Goal: Transaction & Acquisition: Purchase product/service

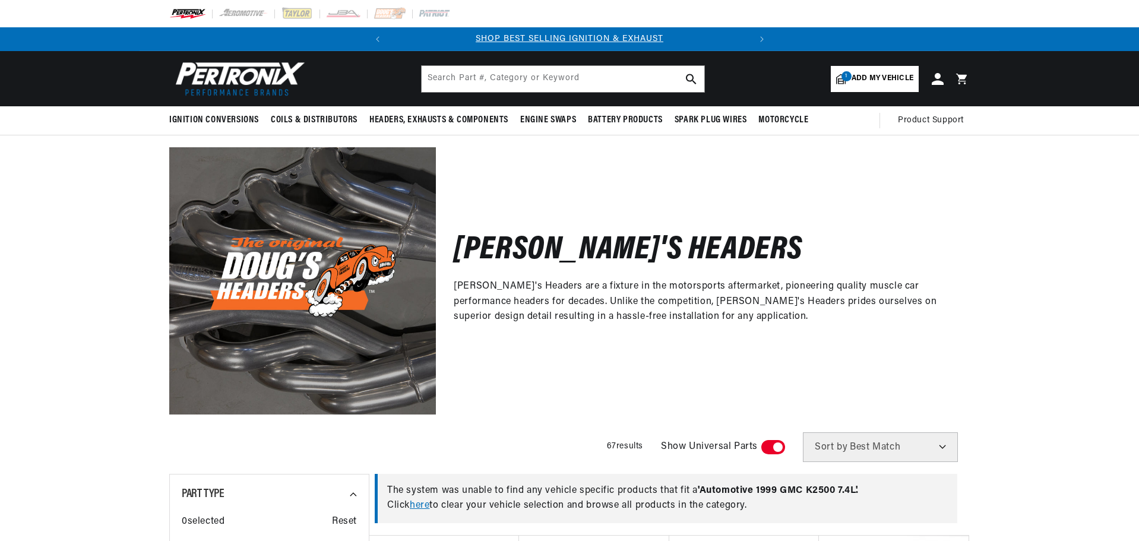
click at [116, 185] on div "Doug's Headers Doug's Headers are a fixture in the motorsports aftermarket, pio…" at bounding box center [569, 274] width 1139 height 278
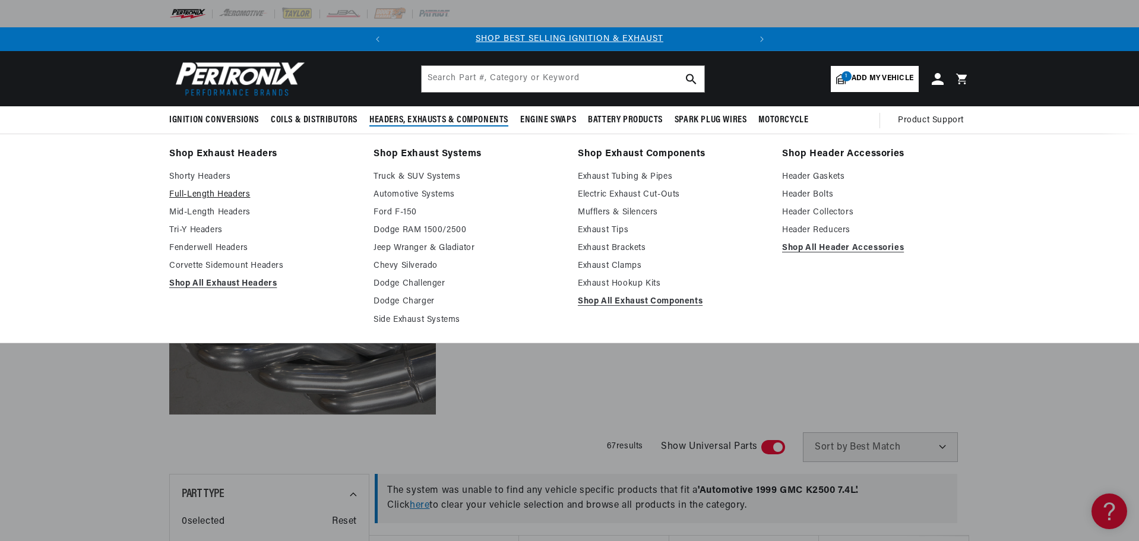
click at [221, 196] on link "Full-Length Headers" at bounding box center [263, 195] width 188 height 14
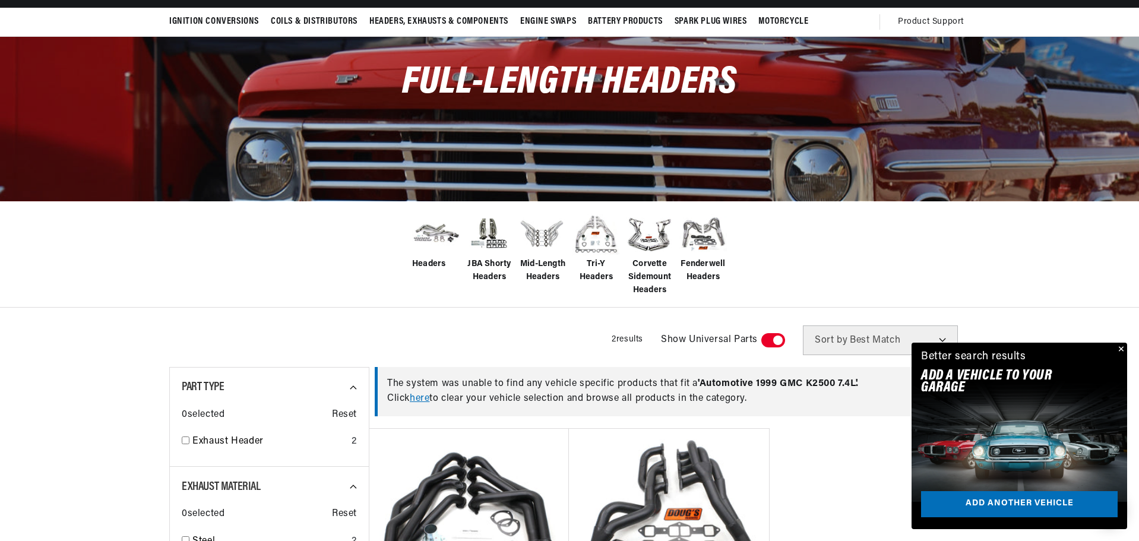
scroll to position [178, 0]
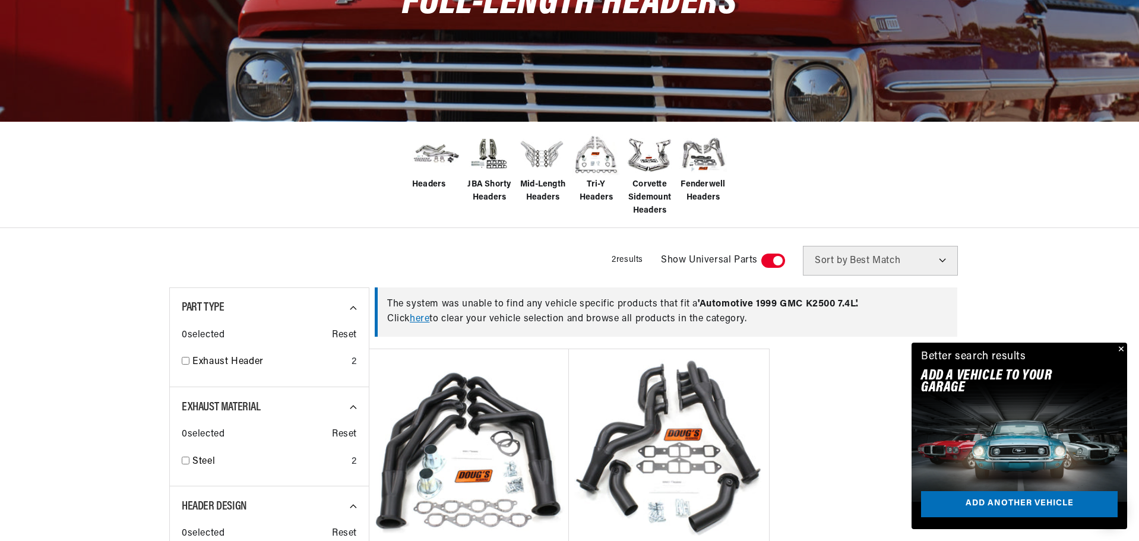
click at [1120, 349] on button "Close" at bounding box center [1120, 350] width 14 height 14
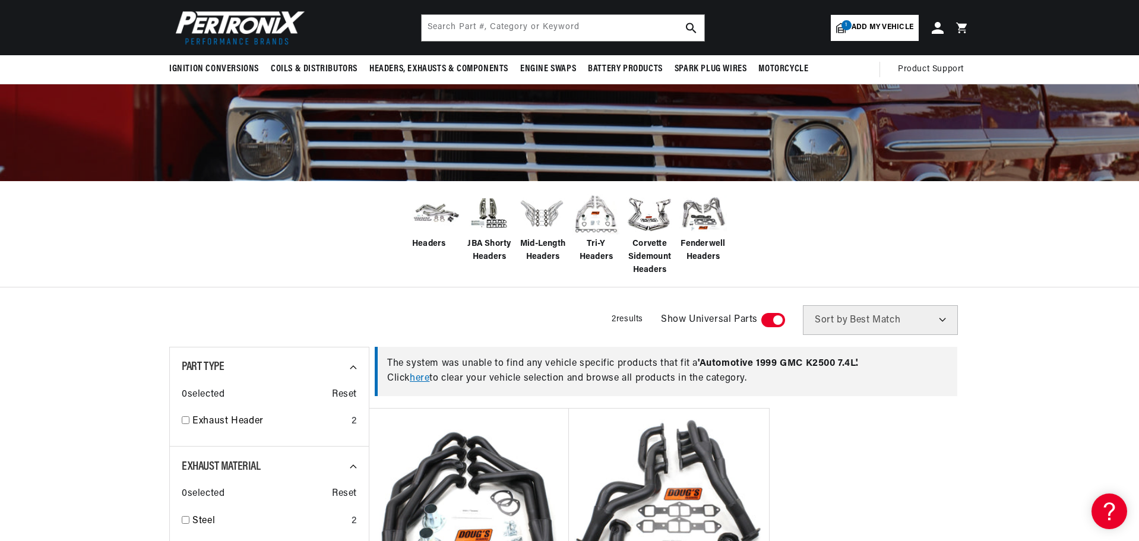
scroll to position [0, 0]
click at [418, 240] on span "Headers" at bounding box center [429, 244] width 34 height 13
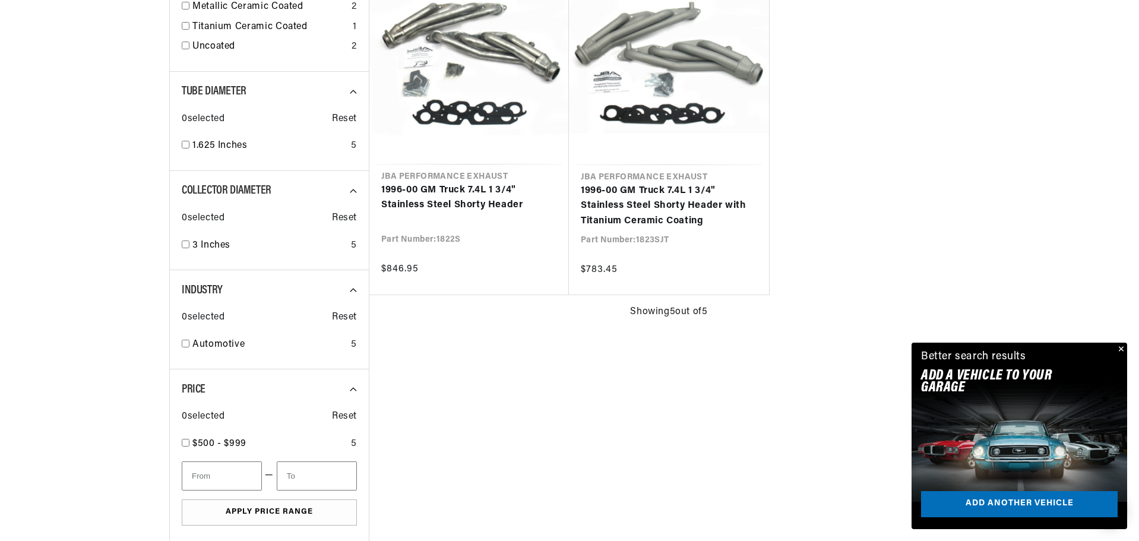
scroll to position [0, 360]
click at [1118, 347] on button "Close" at bounding box center [1120, 350] width 14 height 14
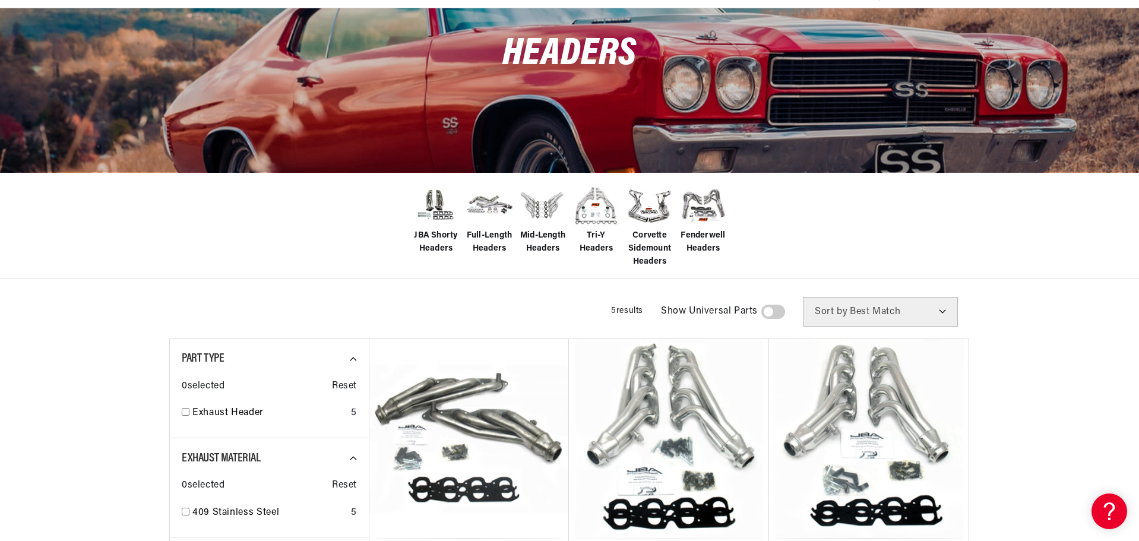
scroll to position [0, 0]
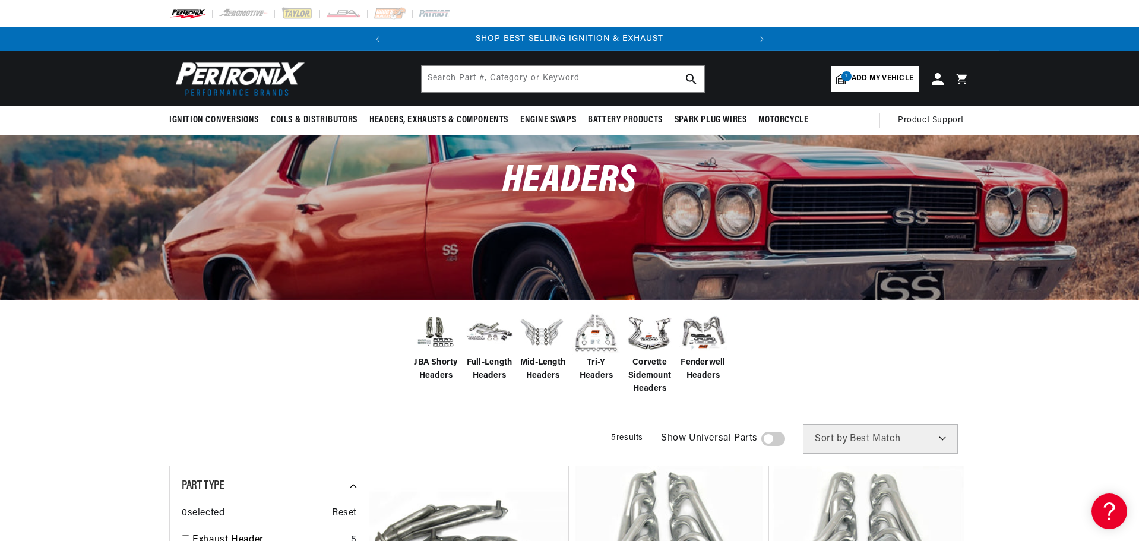
click at [493, 359] on span "Full-Length Headers" at bounding box center [490, 369] width 48 height 27
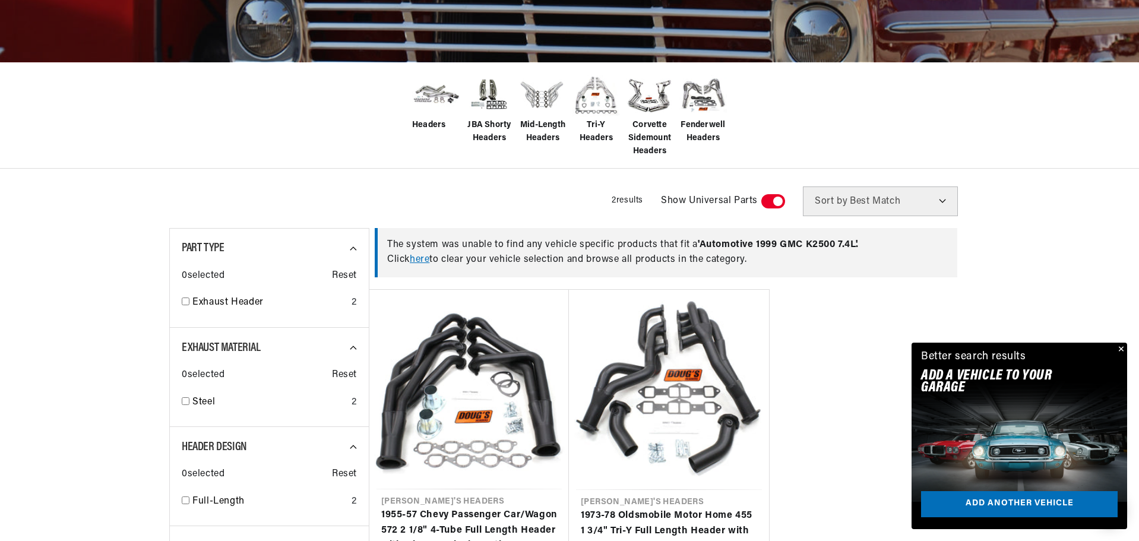
scroll to position [0, 360]
drag, startPoint x: 776, startPoint y: 200, endPoint x: 760, endPoint y: 202, distance: 16.3
click at [760, 202] on div "Show Universal Parts" at bounding box center [723, 201] width 124 height 30
click at [776, 200] on span at bounding box center [773, 201] width 24 height 14
click at [771, 204] on input "checkbox" at bounding box center [768, 204] width 8 height 0
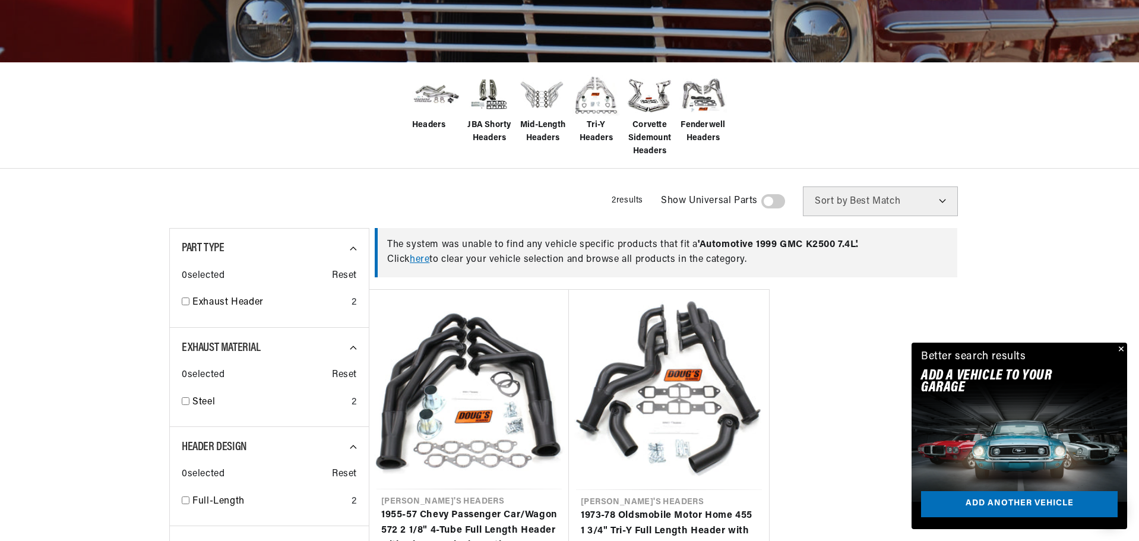
click at [427, 260] on link "here" at bounding box center [420, 260] width 20 height 10
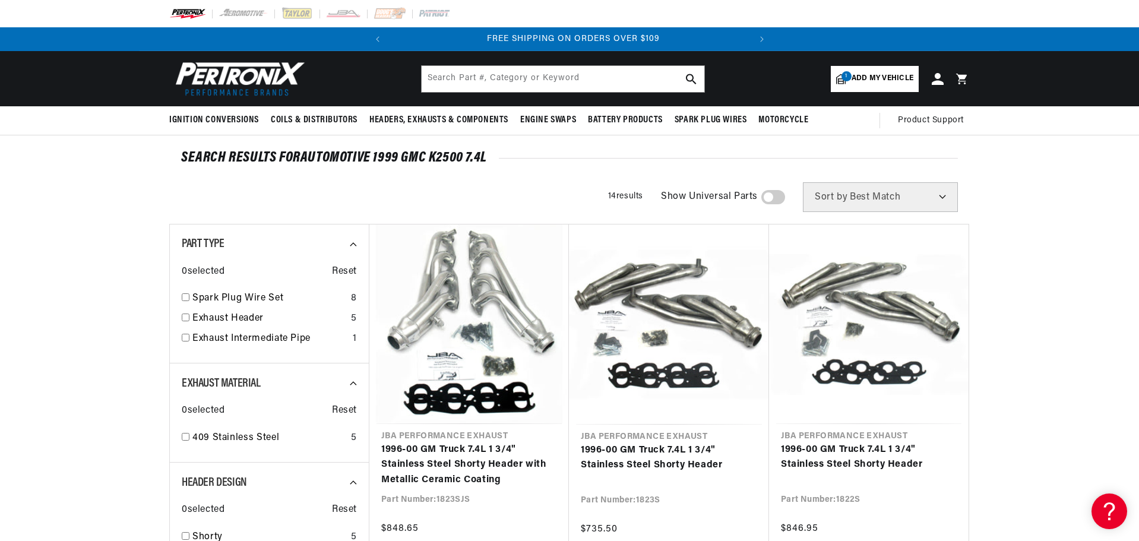
scroll to position [0, 360]
click at [895, 79] on span "Add my vehicle" at bounding box center [882, 78] width 62 height 11
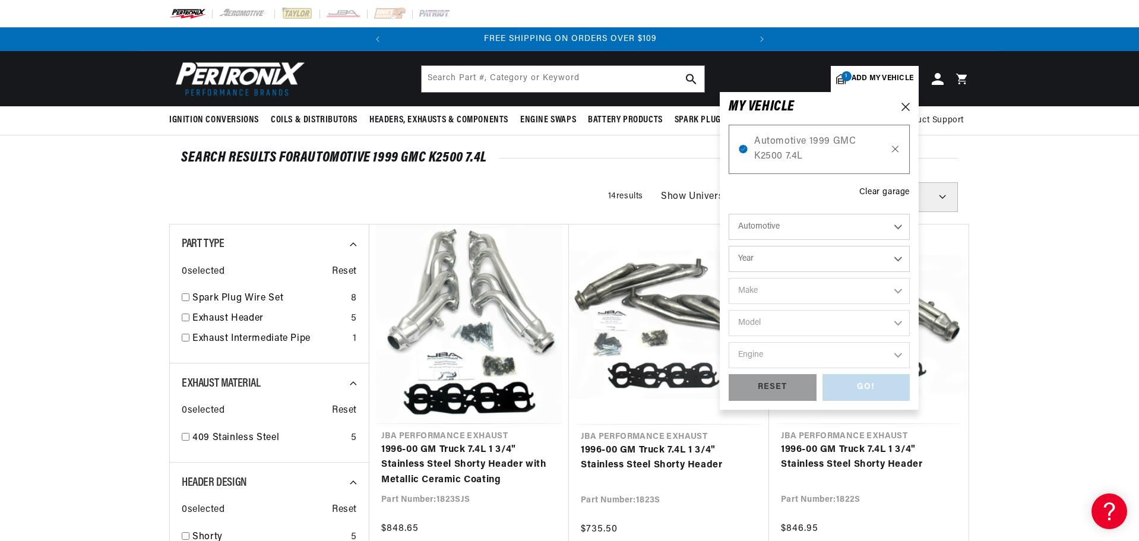
click at [894, 150] on icon at bounding box center [895, 149] width 10 height 10
click at [873, 191] on div "Clear garage" at bounding box center [884, 192] width 50 height 13
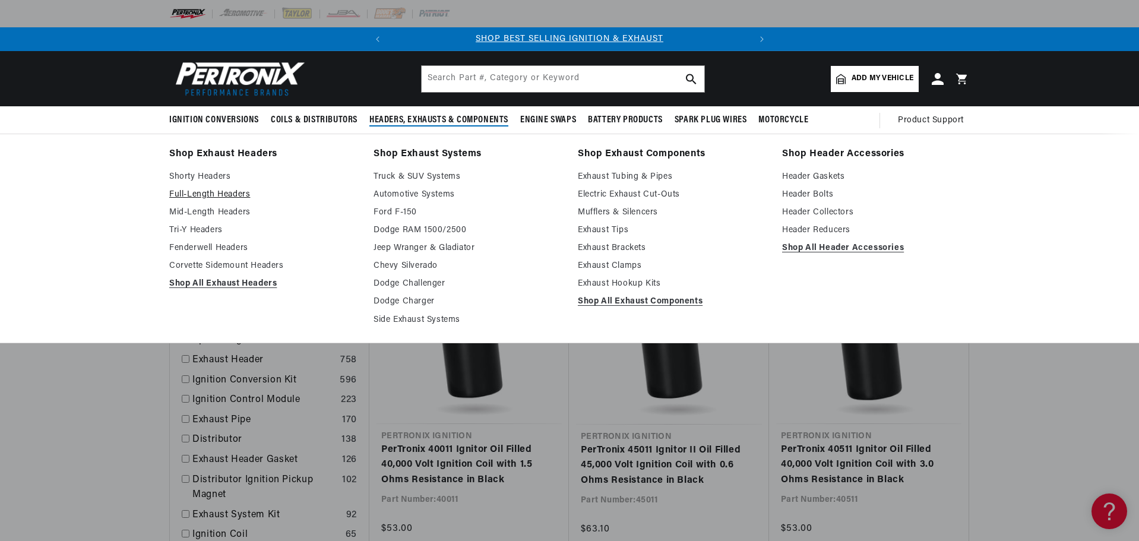
click at [209, 199] on link "Full-Length Headers" at bounding box center [263, 195] width 188 height 14
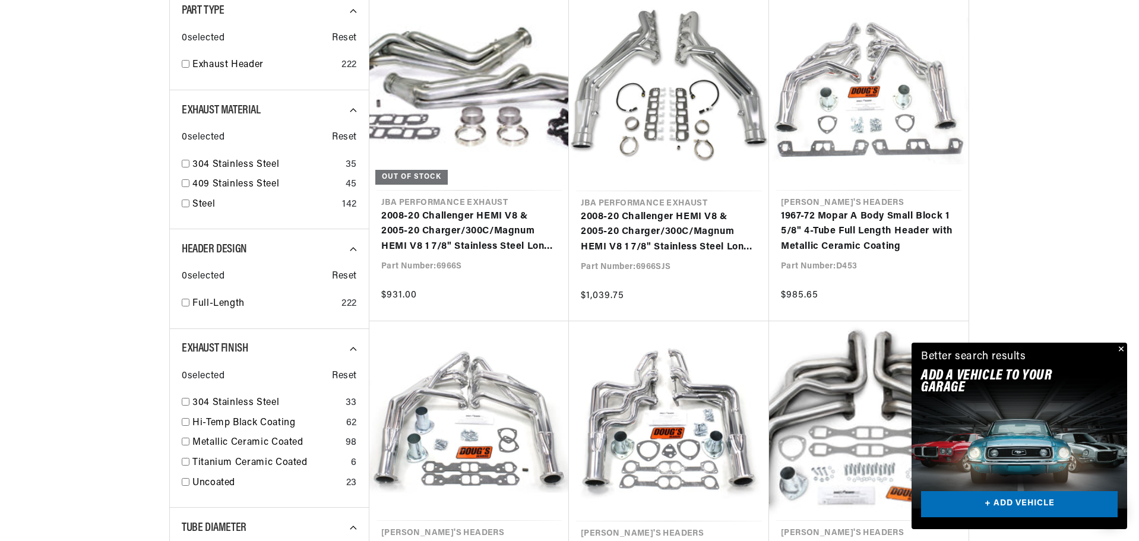
scroll to position [0, 360]
click at [1063, 505] on link "+ ADD VEHICLE" at bounding box center [1019, 504] width 197 height 27
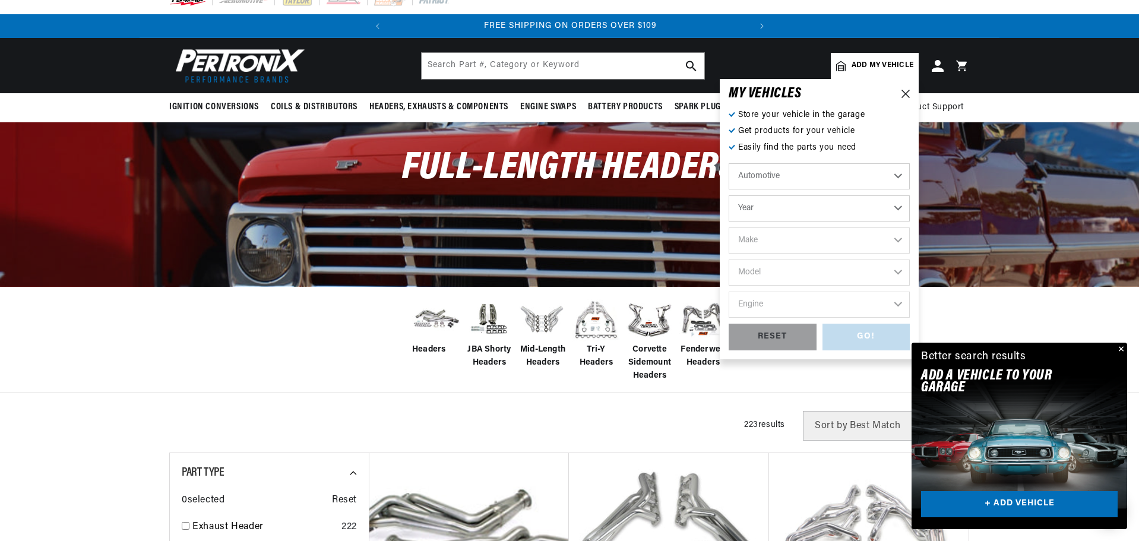
scroll to position [0, 0]
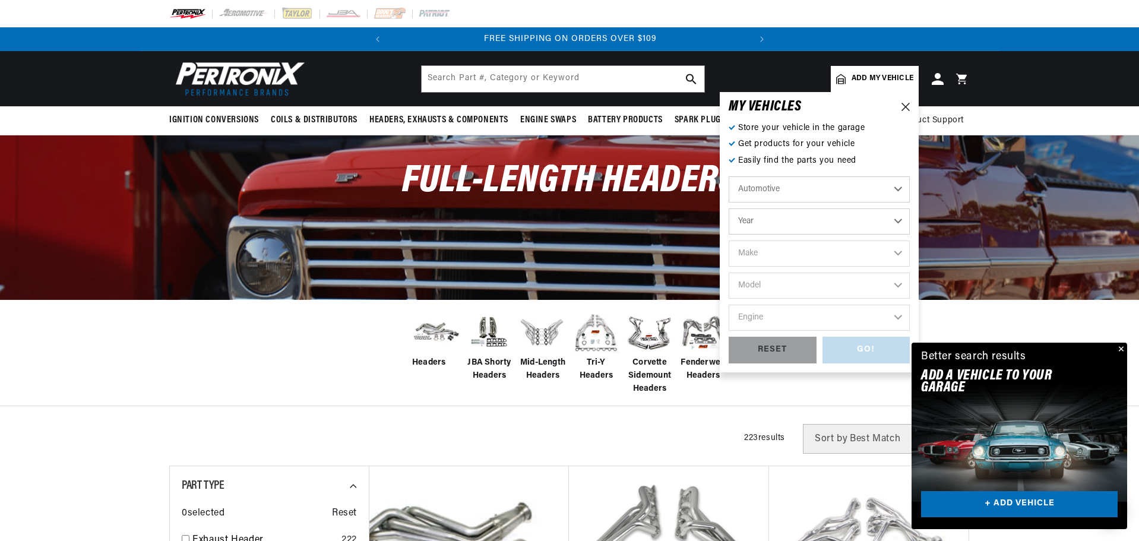
click at [865, 216] on select "Year 2026 2025 2024 2023 2022 2021 2020 2019 2018 2017 2016 2015 2014 2013 2012…" at bounding box center [819, 221] width 181 height 26
select select "1972"
click at [729, 208] on select "Year 2026 2025 2024 2023 2022 2021 2020 2019 2018 2017 2016 2015 2014 2013 2012…" at bounding box center [819, 221] width 181 height 26
select select "1972"
click at [839, 244] on select "Make Alfa Romeo American Motors Aston Martin Audi Austin BMW Buick Cadillac Che…" at bounding box center [819, 253] width 181 height 26
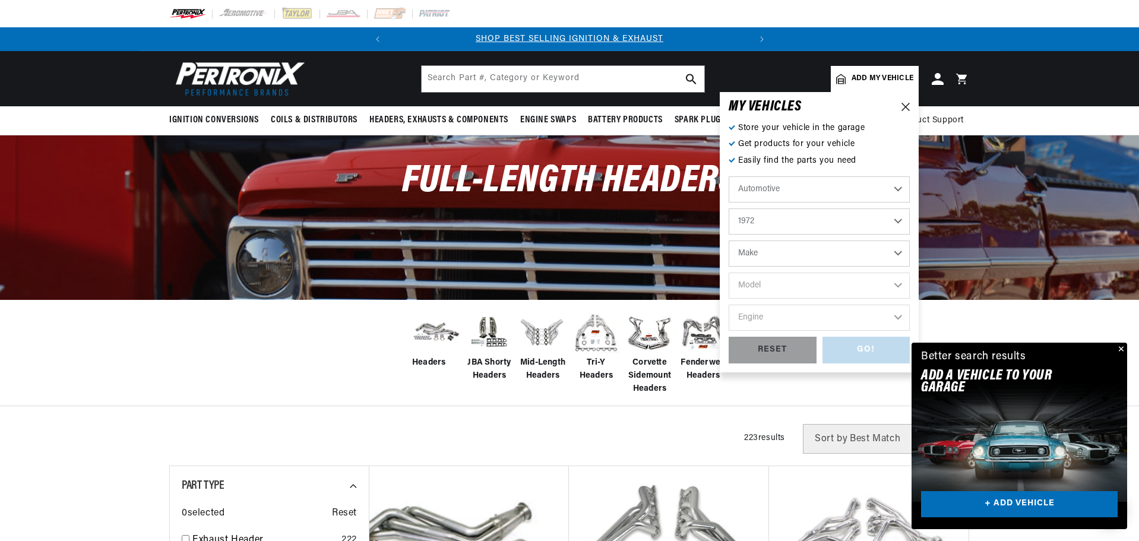
select select "Ford"
click at [729, 240] on select "Make Alfa Romeo American Motors Aston Martin Audi Austin BMW Buick Cadillac Che…" at bounding box center [819, 253] width 181 height 26
select select "Ford"
click at [818, 285] on select "Model Bronco Country Sedan Country Squire Courier Custom Custom 500 E-100 Econo…" at bounding box center [819, 286] width 181 height 26
select select "F-100"
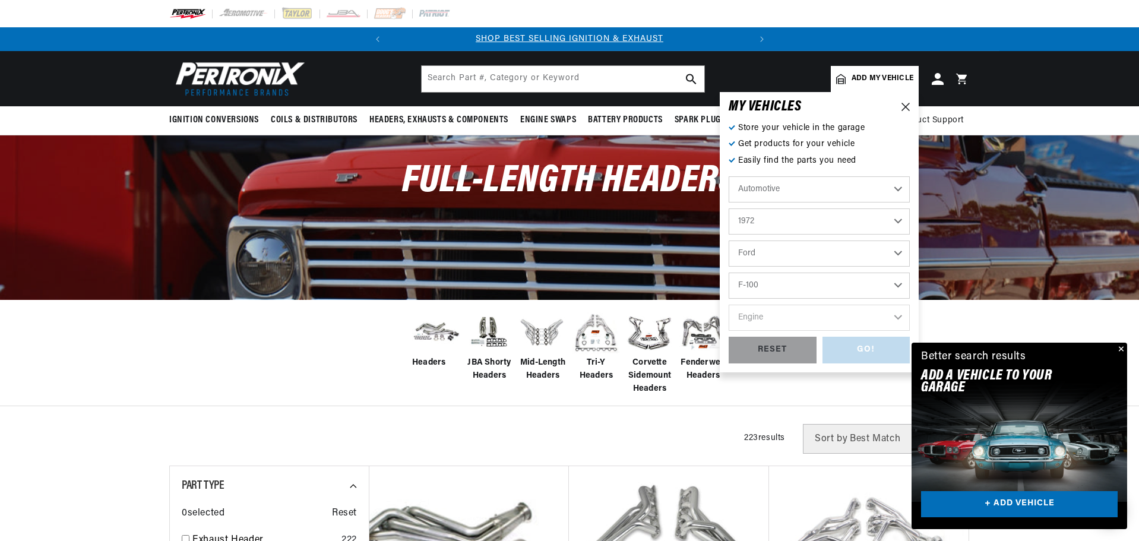
click at [729, 273] on select "Model Bronco Country Sedan Country Squire Courier Custom Custom 500 E-100 Econo…" at bounding box center [819, 286] width 181 height 26
select select "F-100"
click at [800, 325] on select "Engine 289cid / 4.7L 302cid / 5.0L 360cid / 5.9L 390cid / 6.4L" at bounding box center [819, 318] width 181 height 26
select select "302cid-5.0L"
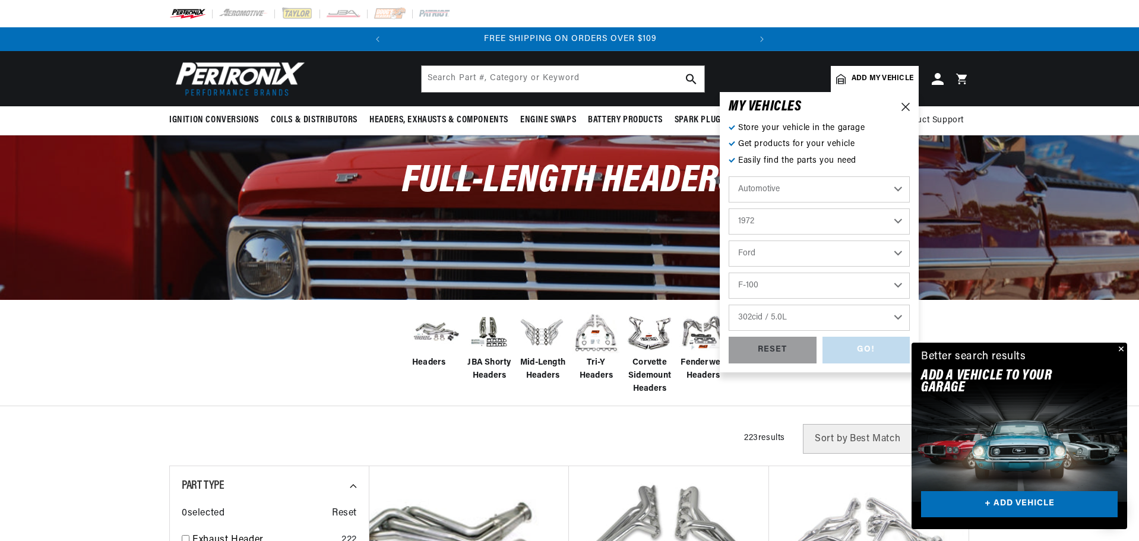
click at [729, 305] on select "Engine 289cid / 4.7L 302cid / 5.0L 360cid / 5.9L 390cid / 6.4L" at bounding box center [819, 318] width 181 height 26
select select "302cid-5.0L"
click at [861, 349] on div "GO!" at bounding box center [866, 350] width 88 height 27
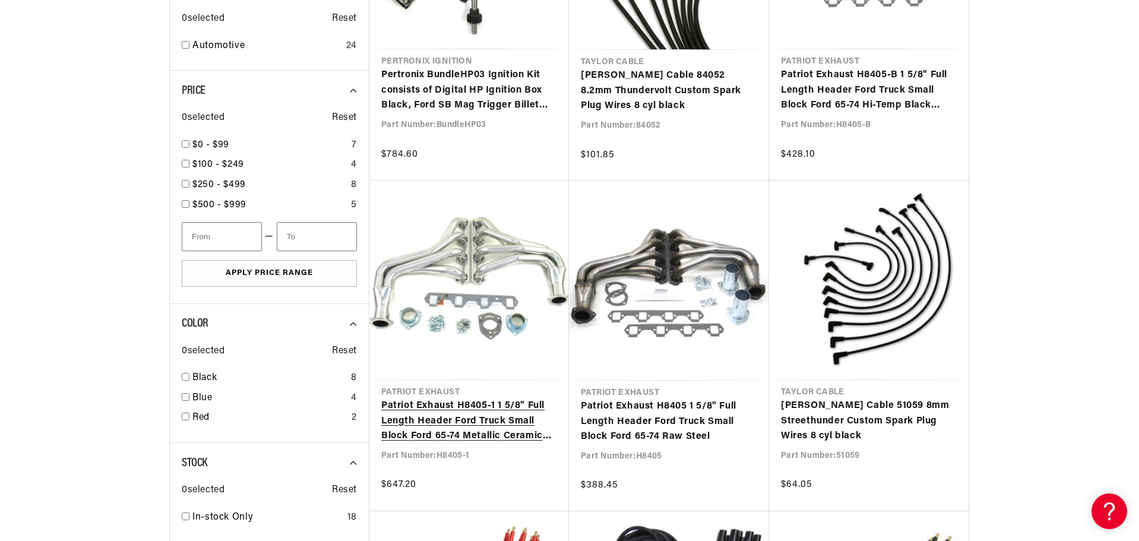
click at [479, 417] on link "Patriot Exhaust H8405-1 1 5/8" Full Length Header Ford Truck Small Block Ford 6…" at bounding box center [469, 421] width 176 height 46
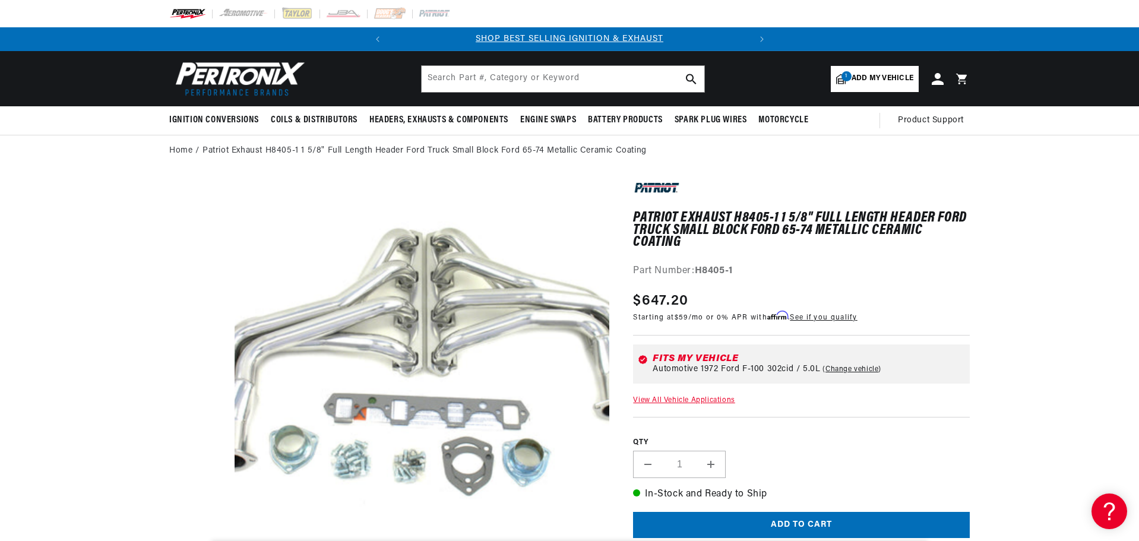
drag, startPoint x: 530, startPoint y: 363, endPoint x: 441, endPoint y: 348, distance: 90.3
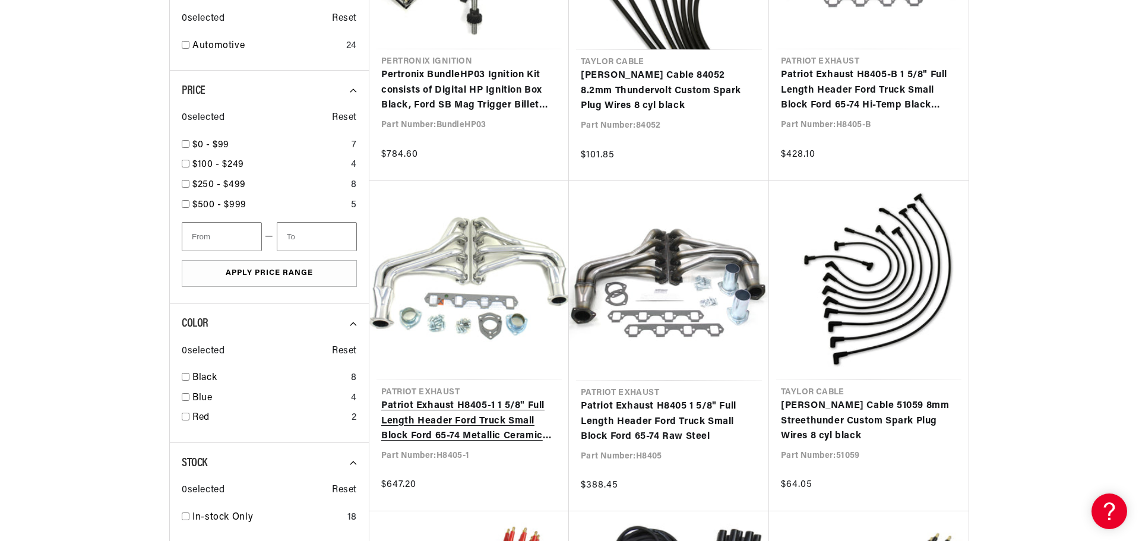
click at [487, 422] on link "Patriot Exhaust H8405-1 1 5/8" Full Length Header Ford Truck Small Block Ford 6…" at bounding box center [469, 421] width 176 height 46
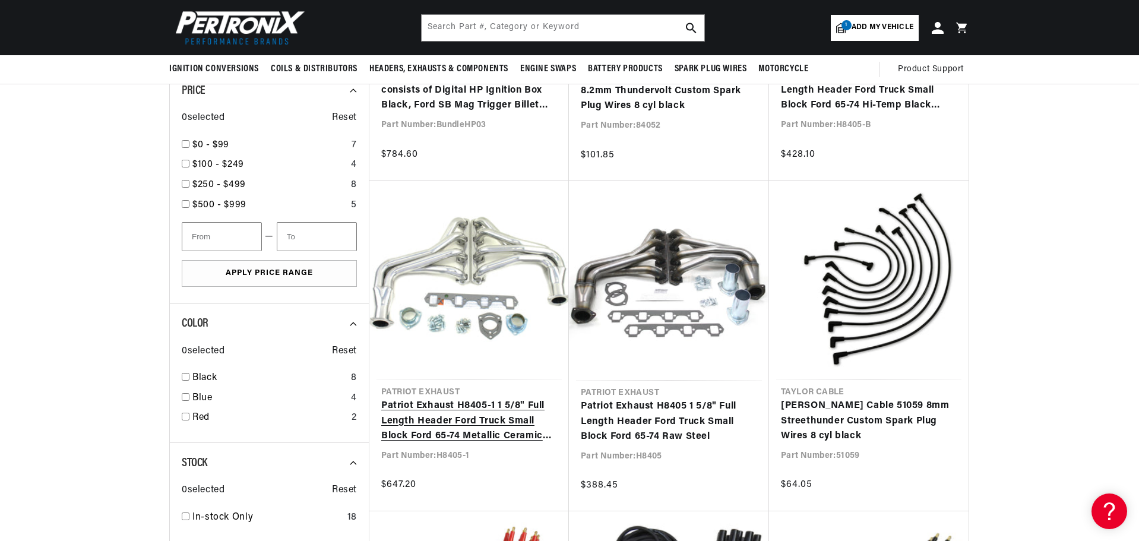
scroll to position [0, 360]
click at [488, 411] on link "Patriot Exhaust H8405-1 1 5/8" Full Length Header Ford Truck Small Block Ford 6…" at bounding box center [469, 421] width 176 height 46
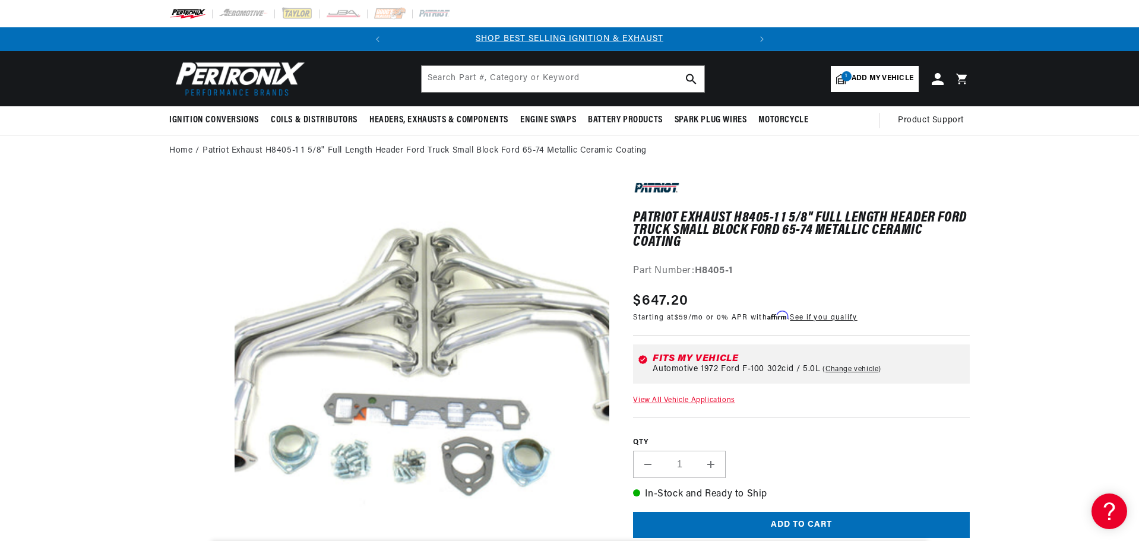
click at [712, 397] on link "View All Vehicle Applications" at bounding box center [684, 400] width 102 height 7
